Goal: Download file/media

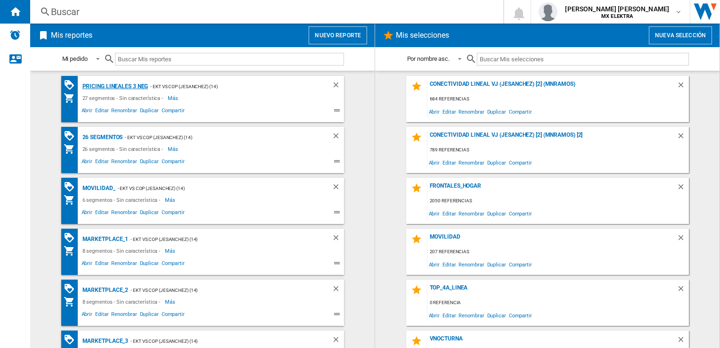
click at [104, 85] on div "Pricing lineales 3 neg" at bounding box center [114, 87] width 68 height 12
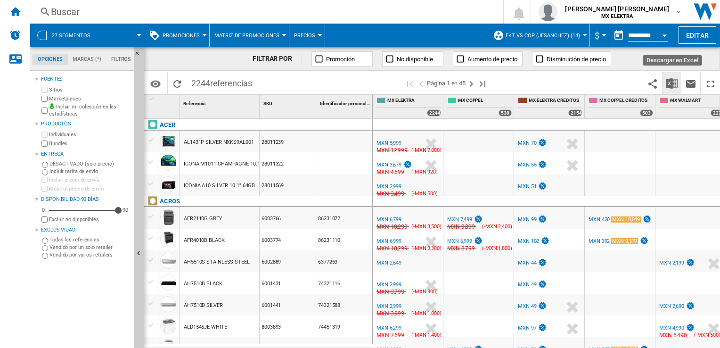
click at [667, 84] on img "Descargar en Excel" at bounding box center [672, 83] width 11 height 11
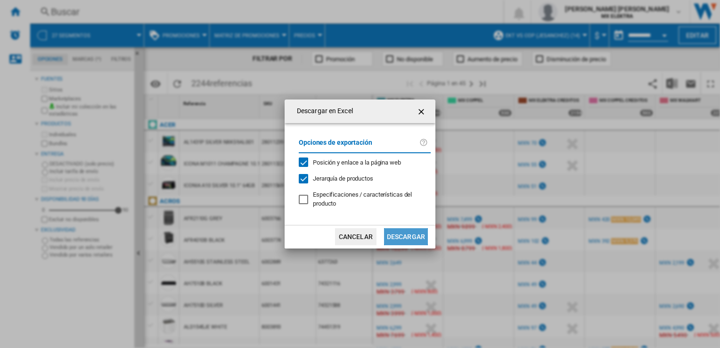
click at [413, 237] on button "Descargar" at bounding box center [406, 236] width 44 height 17
